Goal: Information Seeking & Learning: Learn about a topic

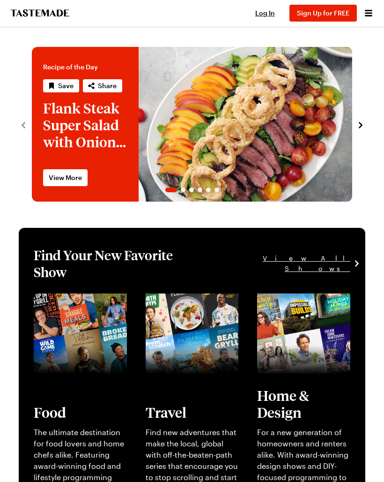
click at [366, 8] on icon "Open menu" at bounding box center [368, 13] width 11 height 11
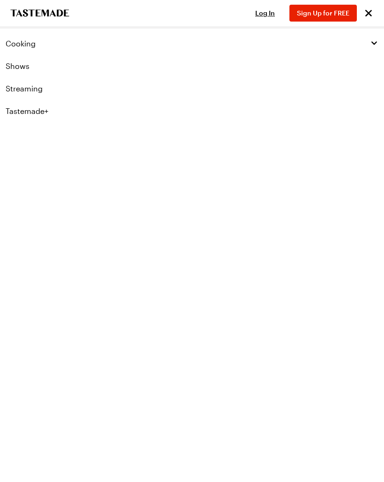
click at [15, 44] on span "Cooking" at bounding box center [21, 43] width 30 height 9
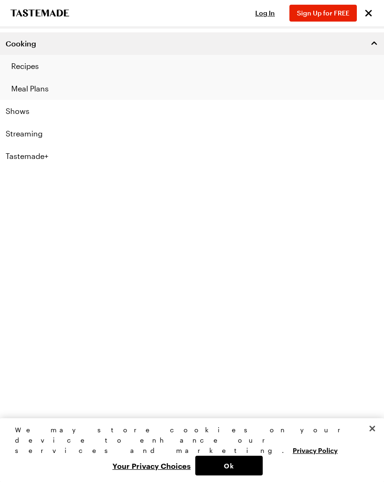
click at [17, 67] on link "Recipes" at bounding box center [192, 66] width 384 height 23
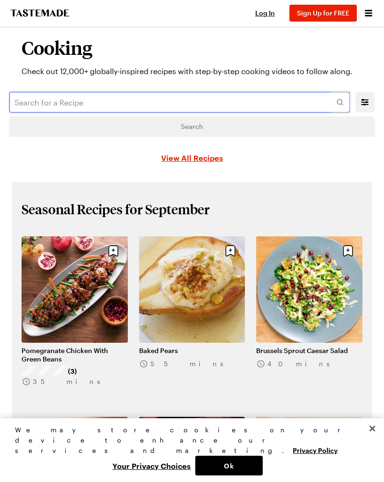
click at [36, 97] on input "text" at bounding box center [179, 102] width 341 height 21
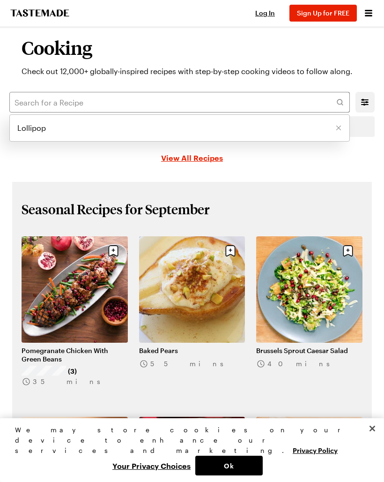
click at [44, 136] on li "Lollipop" at bounding box center [180, 128] width 340 height 23
type input "Lollipop"
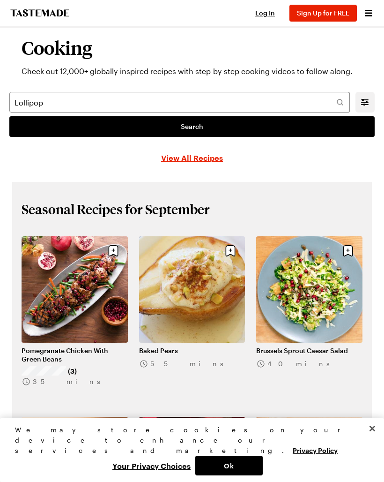
click at [325, 130] on link "Search" at bounding box center [192, 126] width 366 height 21
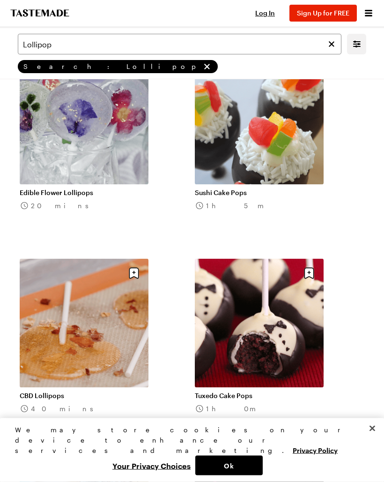
scroll to position [672, 0]
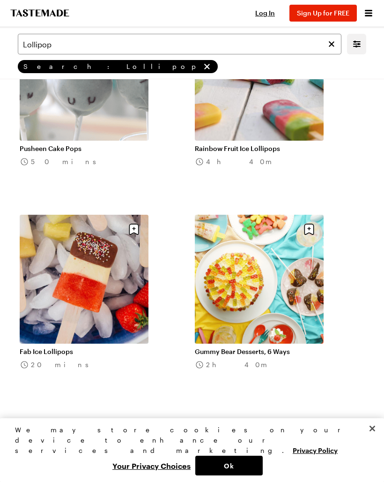
scroll to position [2109, 0]
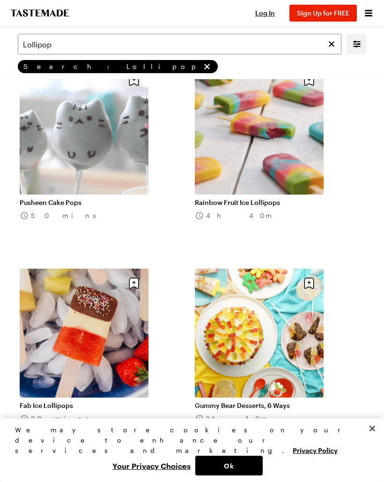
click at [297, 198] on link "Rainbow Fruit Ice Lollipops" at bounding box center [259, 202] width 129 height 8
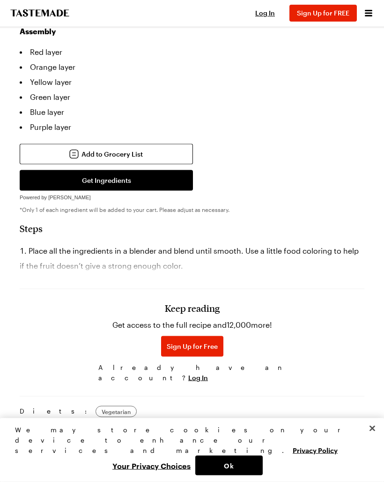
scroll to position [1060, 0]
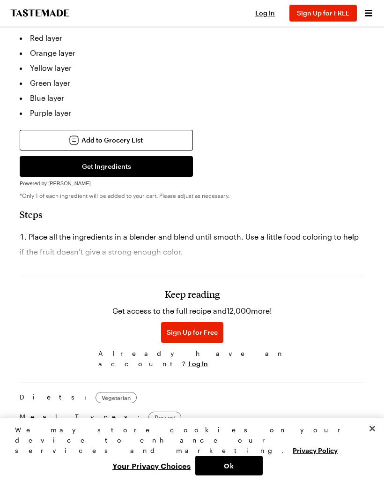
click at [188, 337] on span "Sign Up for Free" at bounding box center [192, 332] width 51 height 9
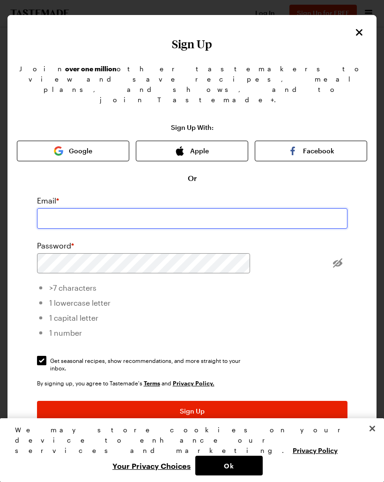
click at [105, 208] on input "email" at bounding box center [192, 218] width 311 height 21
type input "aria"
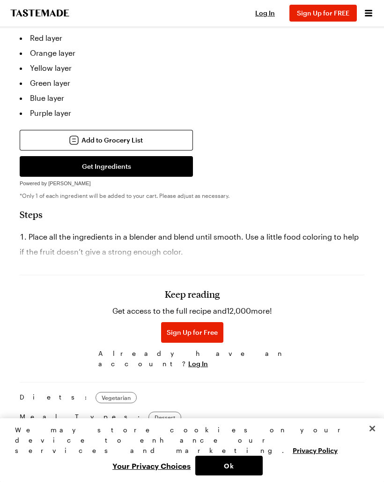
click at [206, 337] on span "Sign Up for Free" at bounding box center [192, 332] width 51 height 9
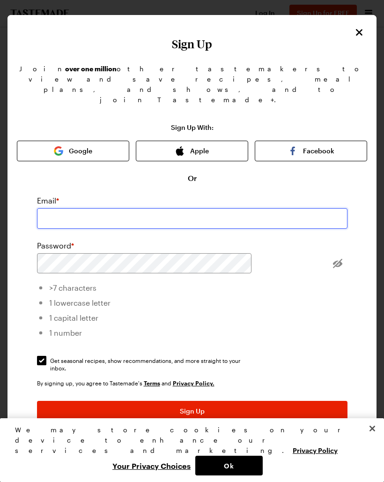
click at [106, 208] on input "email" at bounding box center [192, 218] width 311 height 21
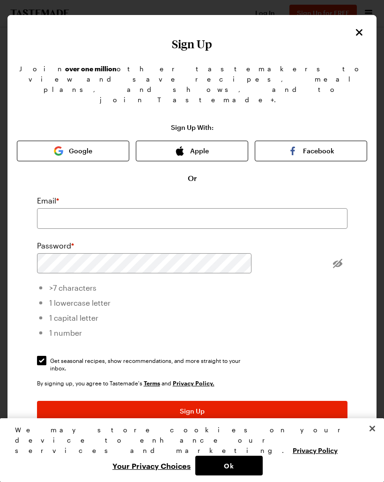
click at [351, 242] on div "Sign Up With: Google Apple Facebook Or Email * Password * >7 characters 1 lower…" at bounding box center [192, 293] width 351 height 339
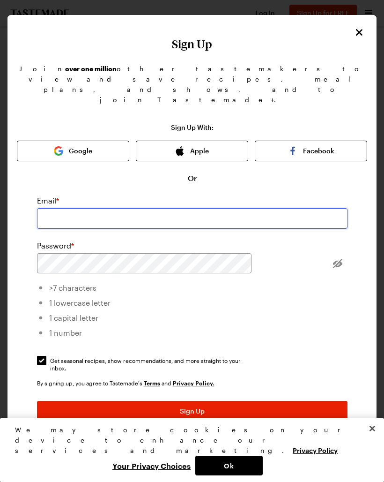
click at [117, 208] on input "email" at bounding box center [192, 218] width 311 height 21
type input "arianna.y2kyomi@gmail.com"
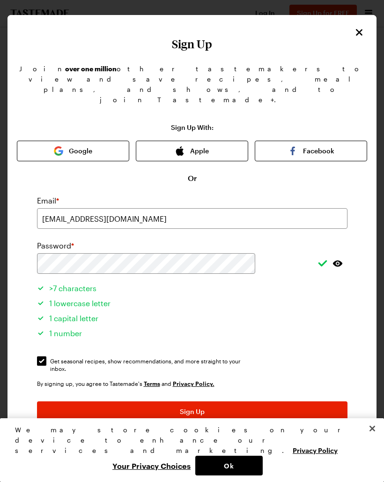
click at [340, 263] on div "Sign Up With: Google Apple Facebook Or Email * arianna.y2kyomi@gmail.com Passwo…" at bounding box center [192, 293] width 351 height 339
click at [134, 401] on button "Sign Up" at bounding box center [192, 411] width 311 height 21
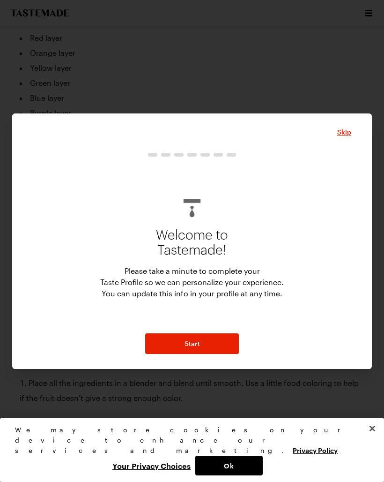
click at [180, 338] on button "Start" at bounding box center [192, 343] width 94 height 21
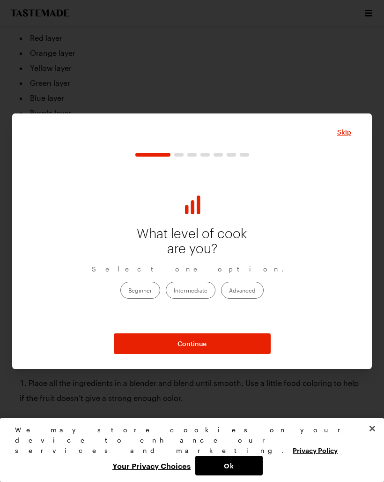
click at [143, 283] on label "Beginner" at bounding box center [140, 290] width 40 height 17
click at [128, 291] on input "Beginner" at bounding box center [128, 291] width 0 height 0
click at [169, 352] on button "Continue" at bounding box center [192, 343] width 157 height 21
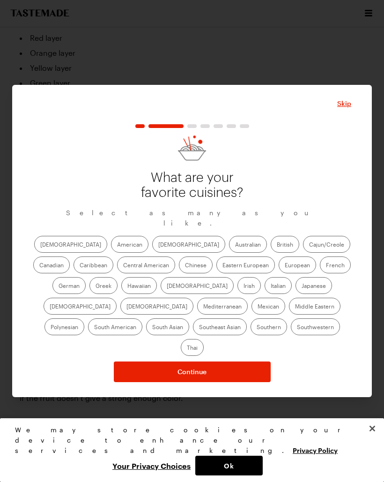
click at [111, 244] on label "American" at bounding box center [130, 244] width 38 height 17
click at [117, 245] on input "American" at bounding box center [117, 245] width 0 height 0
click at [296, 291] on label "Japanese" at bounding box center [314, 285] width 37 height 17
click at [302, 286] on input "Japanese" at bounding box center [302, 286] width 0 height 0
click at [344, 108] on span "Skip" at bounding box center [345, 103] width 14 height 9
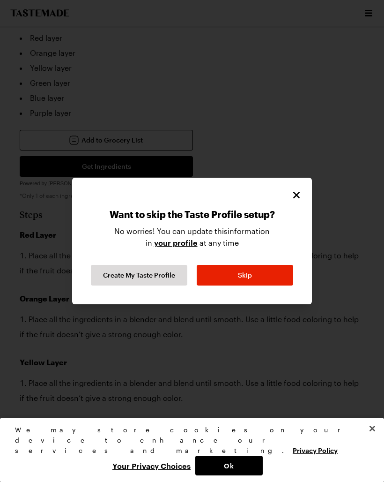
click at [231, 274] on button "Skip" at bounding box center [245, 275] width 97 height 21
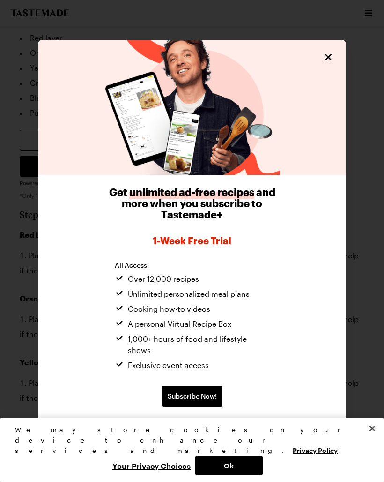
click at [329, 61] on icon "Close" at bounding box center [328, 57] width 11 height 11
type textarea "x"
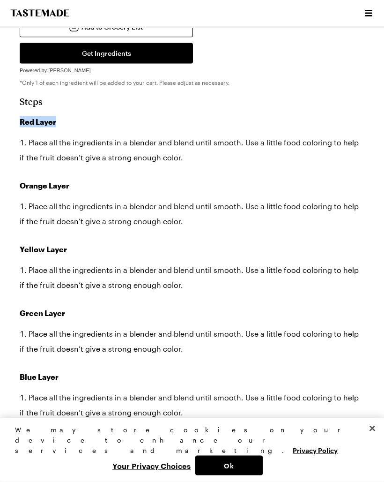
scroll to position [1173, 0]
click at [34, 139] on li "Place all the ingredients in a blender and blend until smooth. Use a little foo…" at bounding box center [192, 150] width 345 height 30
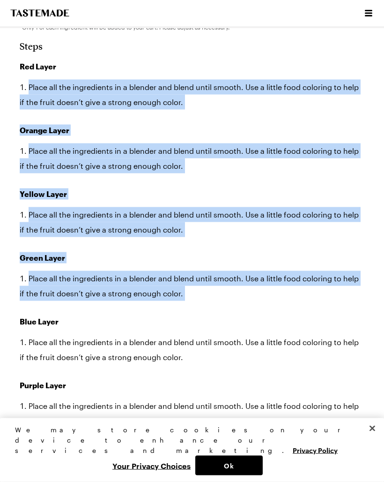
scroll to position [1232, 0]
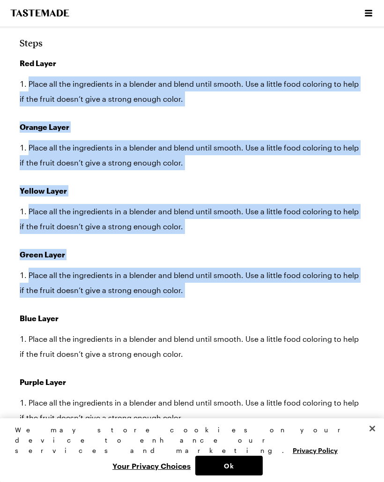
copy div "Place all the ingredients in a blender and blend until smooth. Use a little foo…"
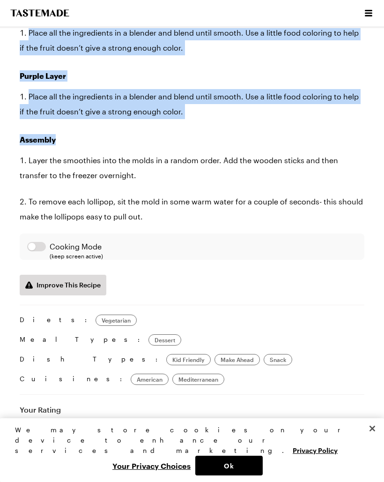
scroll to position [1543, 0]
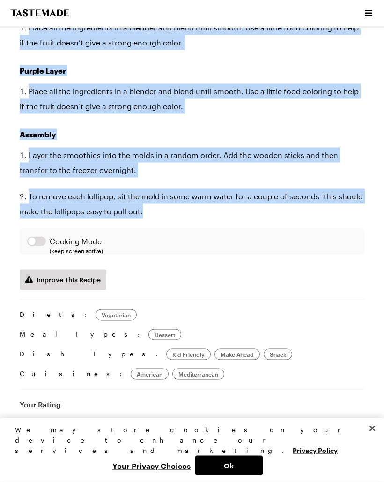
click at [357, 274] on section "Steps Red Layer Place all the ingredients in a blender and blend until smooth. …" at bounding box center [192, 8] width 345 height 564
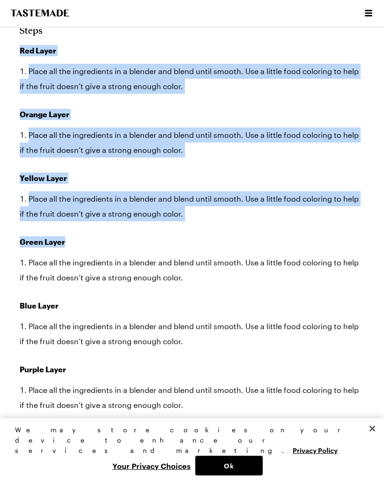
scroll to position [1247, 0]
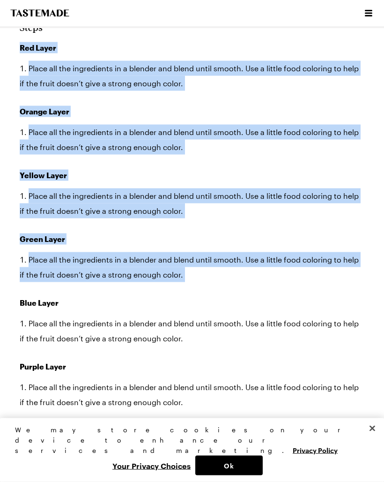
copy div "Red Layer Place all the ingredients in a blender and blend until smooth. Use a …"
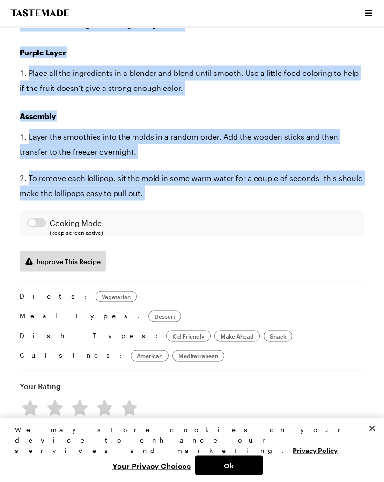
scroll to position [1562, 0]
copy div "Blue Layer Place all the ingredients in a blender and blend until smooth. Use a…"
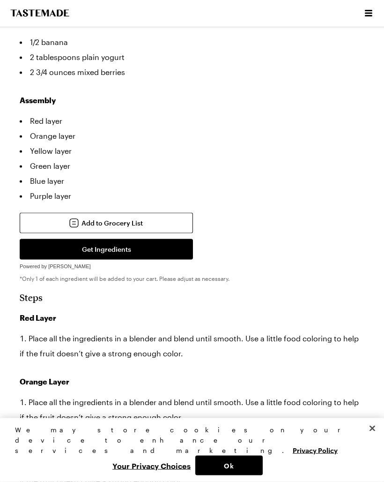
click at [341, 353] on li "Place all the ingredients in a blender and blend until smooth. Use a little foo…" at bounding box center [192, 346] width 345 height 30
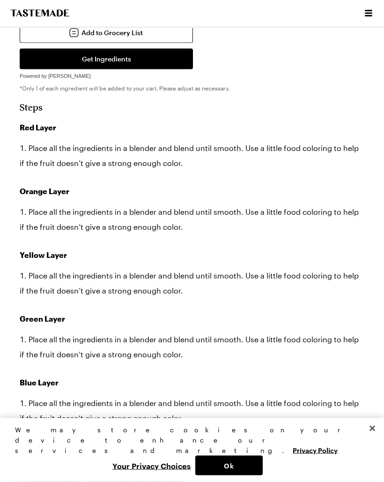
scroll to position [1194, 0]
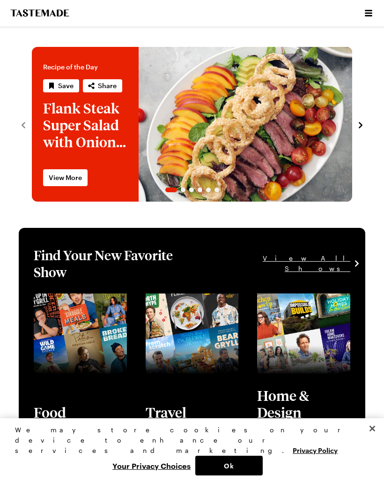
click at [363, 18] on icon "Open menu" at bounding box center [368, 13] width 11 height 11
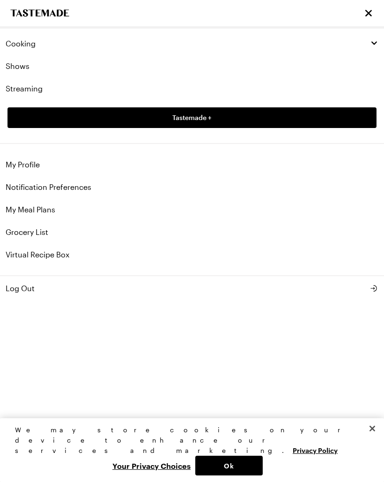
click at [14, 36] on button "Cooking" at bounding box center [192, 43] width 384 height 23
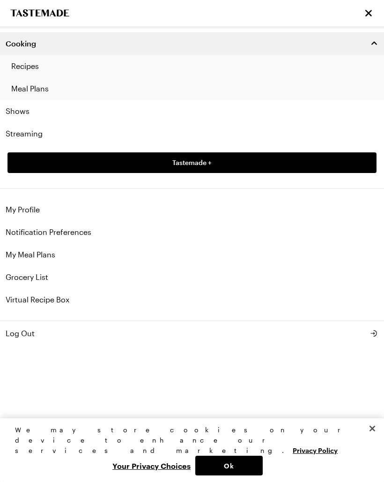
click at [16, 64] on link "Recipes" at bounding box center [192, 66] width 384 height 23
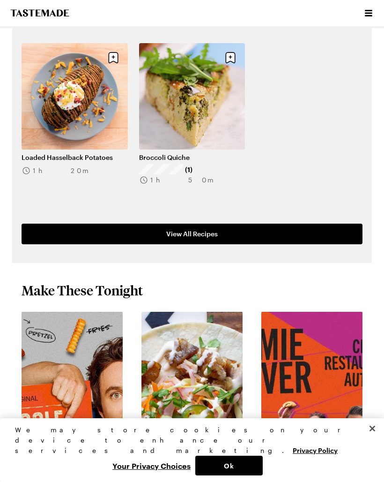
scroll to position [629, 0]
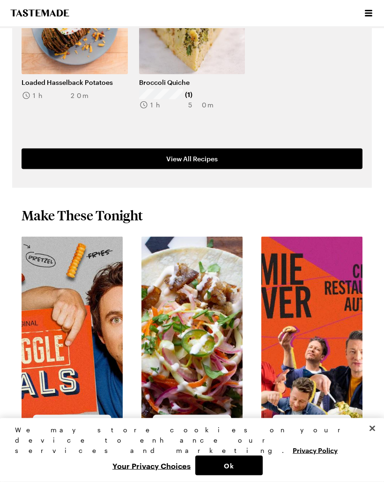
click at [66, 162] on link "View All Recipes" at bounding box center [192, 159] width 341 height 21
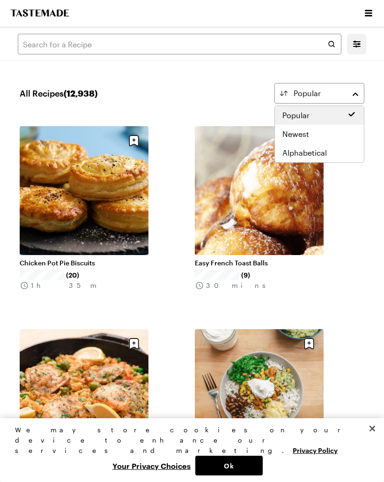
click at [339, 153] on div "Alphabetical" at bounding box center [320, 152] width 74 height 11
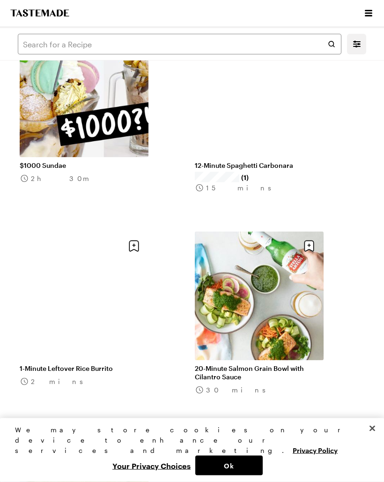
scroll to position [98, 0]
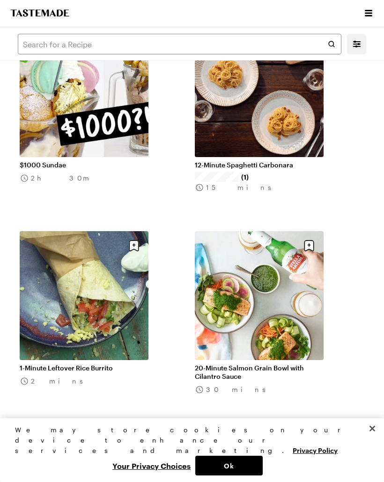
click at [50, 161] on link "$1000 Sundae" at bounding box center [84, 165] width 129 height 8
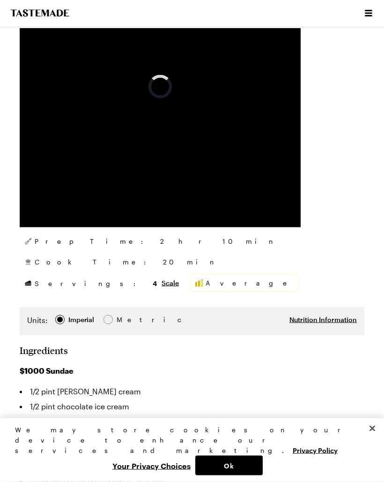
scroll to position [266, 0]
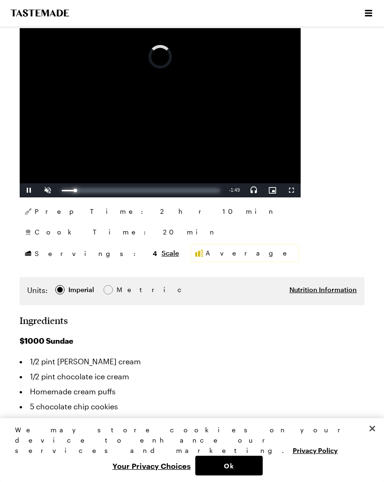
click at [75, 190] on div "0:09" at bounding box center [68, 190] width 13 height 1
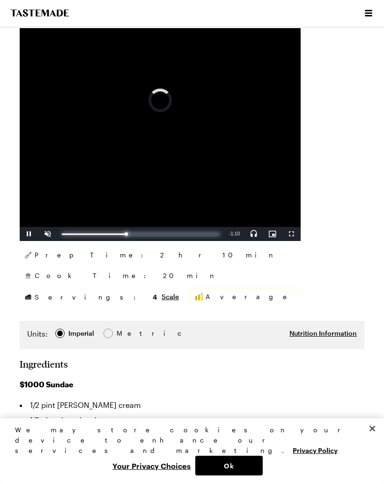
scroll to position [224, 0]
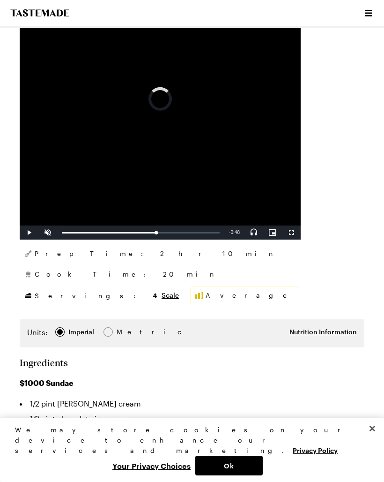
click at [155, 224] on video "Video Player" at bounding box center [160, 98] width 281 height 281
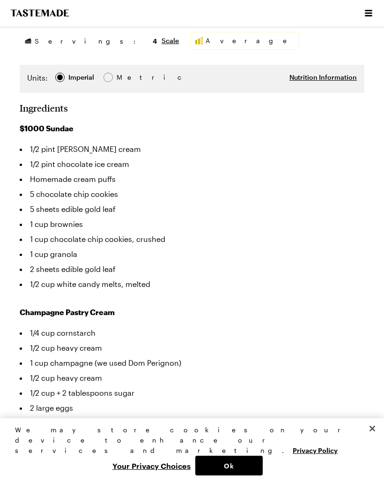
scroll to position [478, 0]
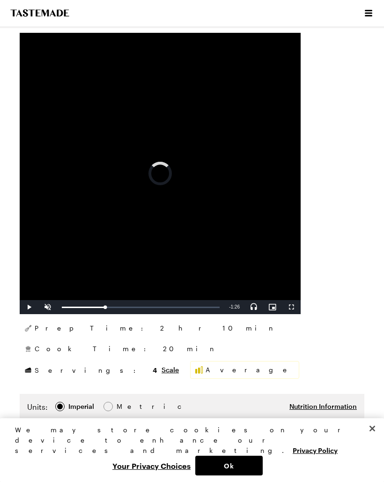
type textarea "x"
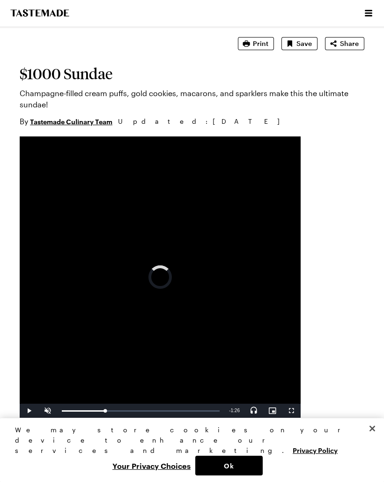
scroll to position [46, 0]
